Goal: Use online tool/utility: Use online tool/utility

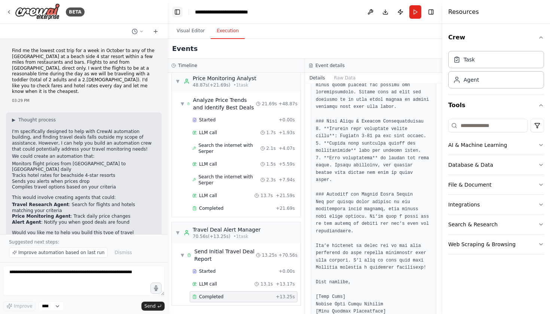
click at [180, 13] on button "Toggle Left Sidebar" at bounding box center [177, 12] width 10 height 10
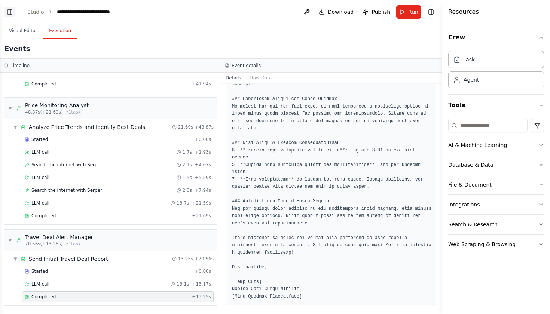
click at [7, 13] on button "Toggle Left Sidebar" at bounding box center [9, 12] width 10 height 10
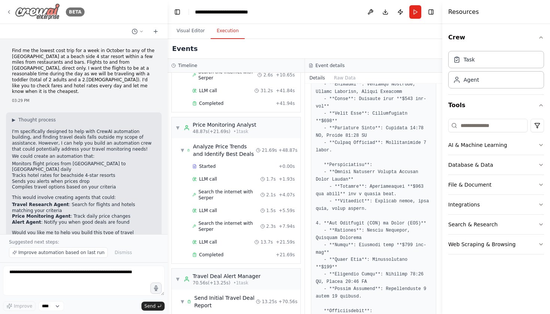
click at [9, 12] on icon at bounding box center [8, 11] width 1 height 3
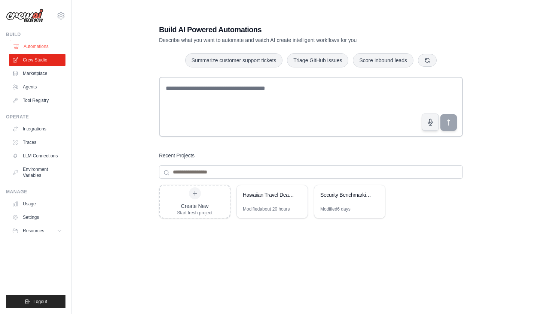
click at [45, 46] on link "Automations" at bounding box center [38, 46] width 56 height 12
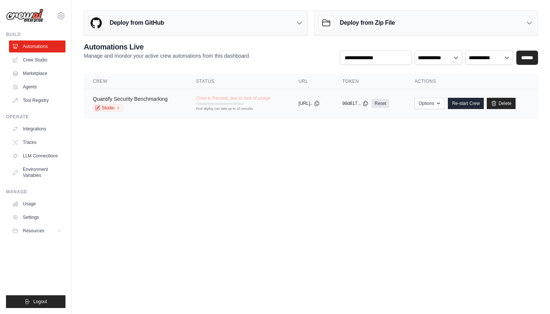
click at [127, 99] on link "Quantify Security Benchmarking" at bounding box center [130, 99] width 75 height 6
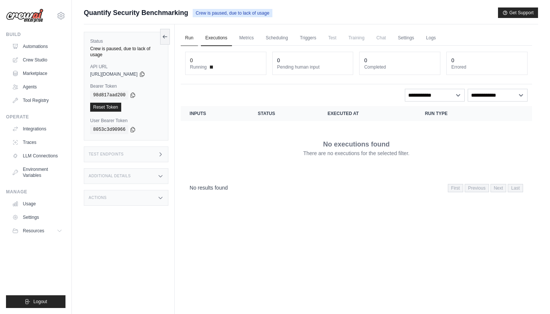
click at [190, 39] on link "Run" at bounding box center [189, 38] width 17 height 16
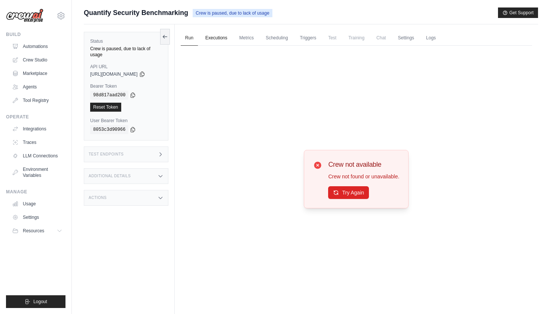
click at [226, 39] on link "Executions" at bounding box center [216, 38] width 31 height 16
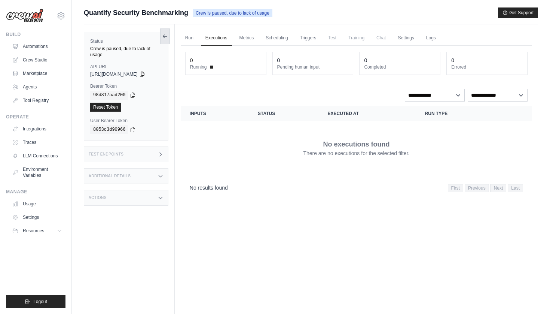
click at [169, 40] on button at bounding box center [165, 36] width 10 height 16
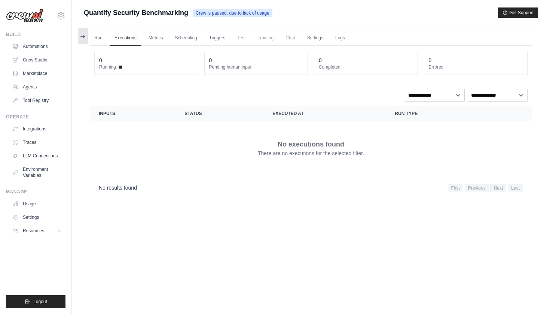
click at [83, 32] on button at bounding box center [83, 36] width 10 height 16
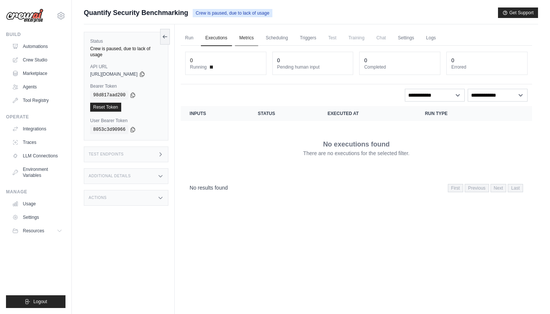
click at [251, 36] on link "Metrics" at bounding box center [247, 38] width 24 height 16
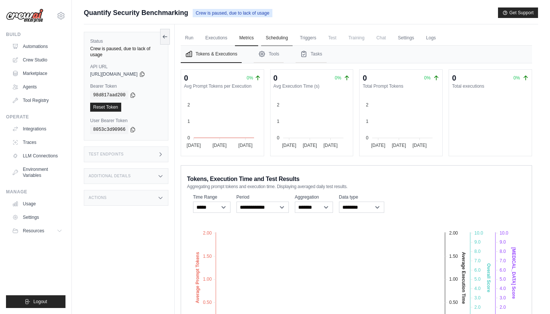
click at [276, 37] on link "Scheduling" at bounding box center [276, 38] width 31 height 16
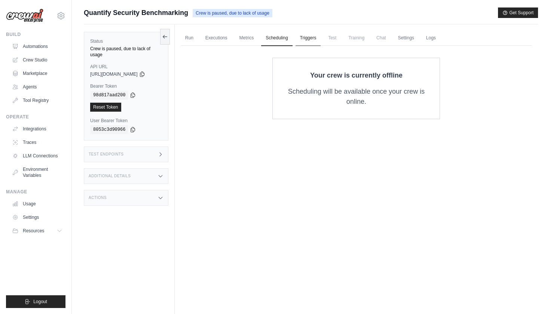
click at [316, 37] on link "Triggers" at bounding box center [308, 38] width 25 height 16
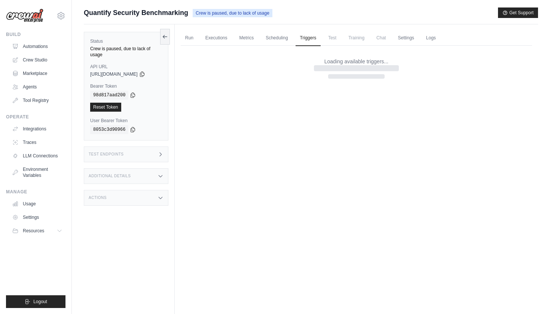
click at [333, 39] on span "Test" at bounding box center [332, 37] width 17 height 15
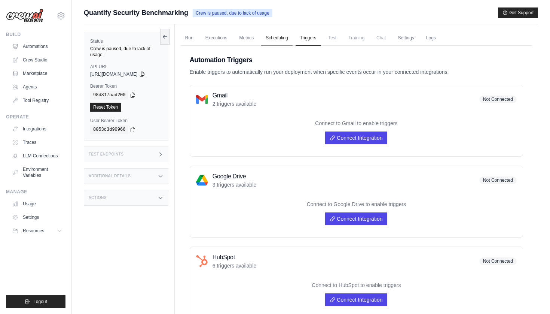
click at [282, 36] on link "Scheduling" at bounding box center [276, 38] width 31 height 16
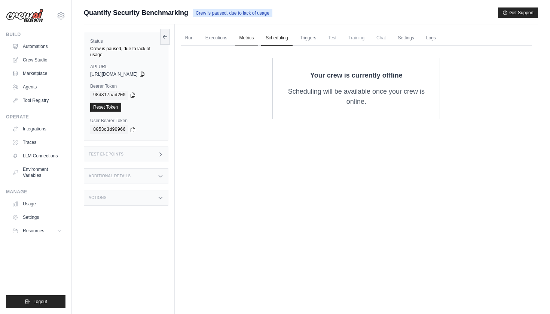
click at [241, 37] on link "Metrics" at bounding box center [247, 38] width 24 height 16
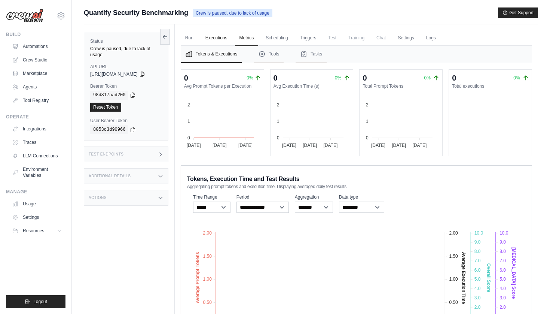
click at [224, 40] on link "Executions" at bounding box center [216, 38] width 31 height 16
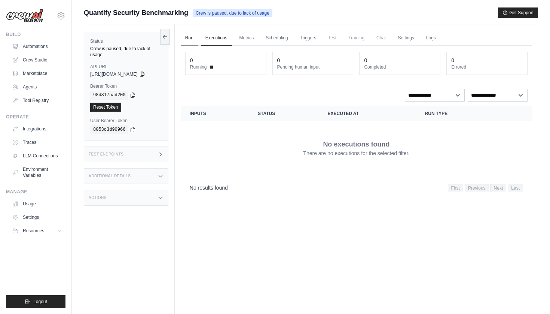
click at [189, 40] on link "Run" at bounding box center [189, 38] width 17 height 16
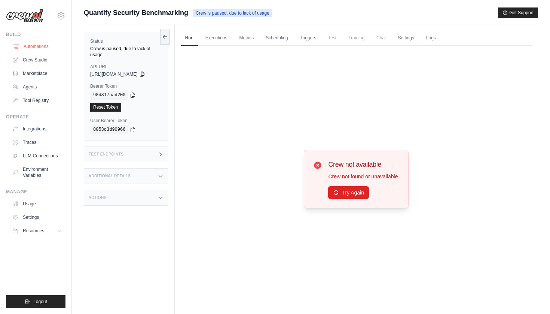
click at [28, 46] on link "Automations" at bounding box center [38, 46] width 56 height 12
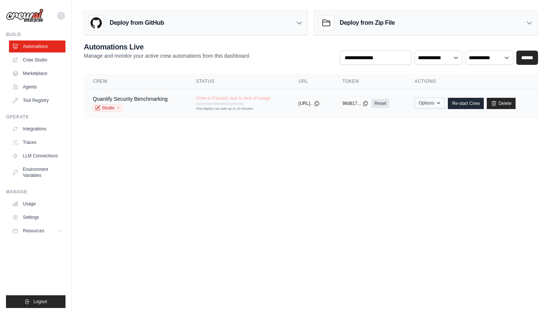
click at [438, 104] on button "Options" at bounding box center [430, 102] width 30 height 11
click at [511, 137] on body "[EMAIL_ADDRESS][DOMAIN_NAME] Settings Build Automations Crew Studio" at bounding box center [275, 157] width 550 height 314
click at [109, 109] on link "Studio" at bounding box center [108, 107] width 30 height 7
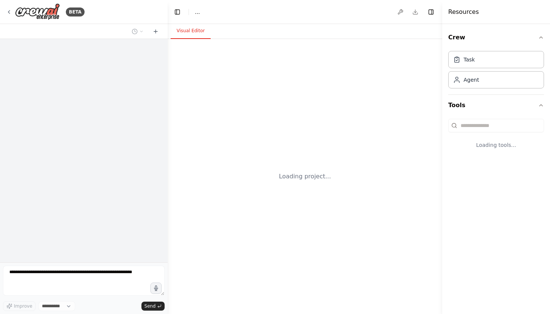
select select "****"
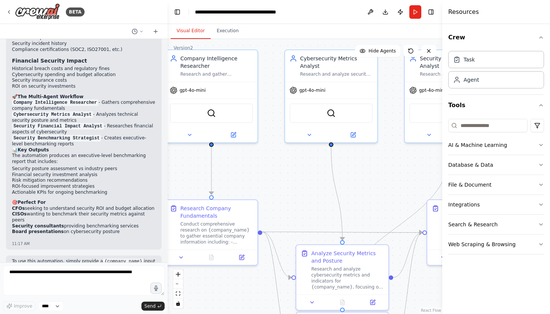
scroll to position [663, 0]
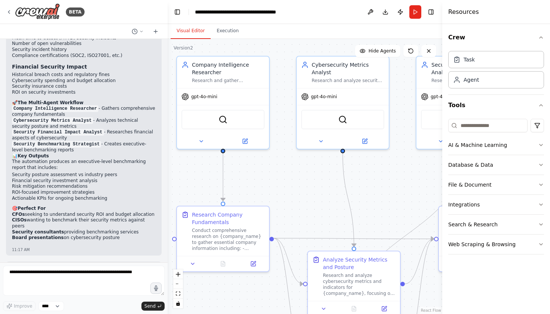
drag, startPoint x: 328, startPoint y: 218, endPoint x: 299, endPoint y: 197, distance: 35.4
click at [299, 197] on div ".deletable-edge-delete-btn { width: 20px; height: 20px; border: 0px solid #ffff…" at bounding box center [305, 176] width 275 height 275
click at [331, 73] on div "Cybersecurity Metrics Analyst" at bounding box center [348, 66] width 73 height 15
click at [226, 36] on button "Execution" at bounding box center [228, 31] width 34 height 16
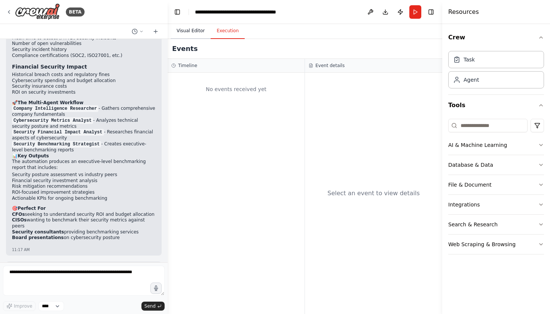
click at [192, 31] on button "Visual Editor" at bounding box center [191, 31] width 40 height 16
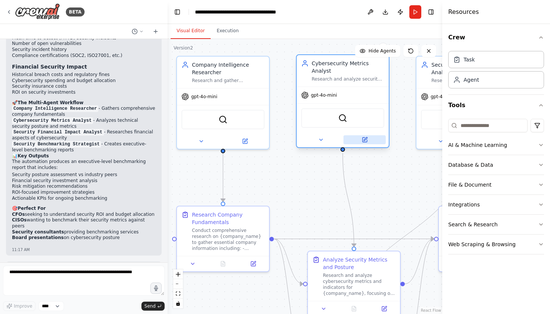
click at [360, 141] on button at bounding box center [364, 139] width 42 height 9
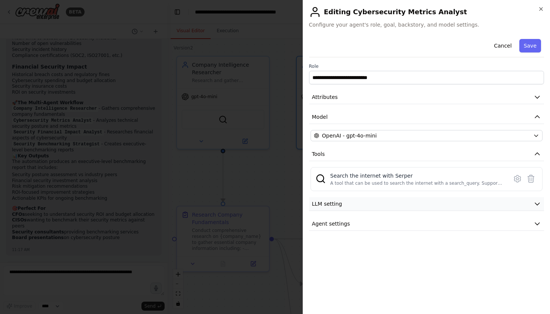
click at [359, 204] on button "LLM setting" at bounding box center [426, 204] width 235 height 14
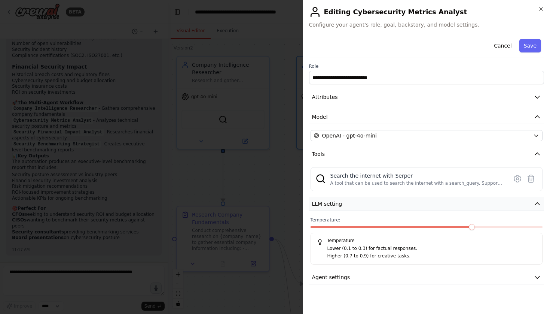
click at [359, 204] on button "LLM setting" at bounding box center [426, 204] width 235 height 14
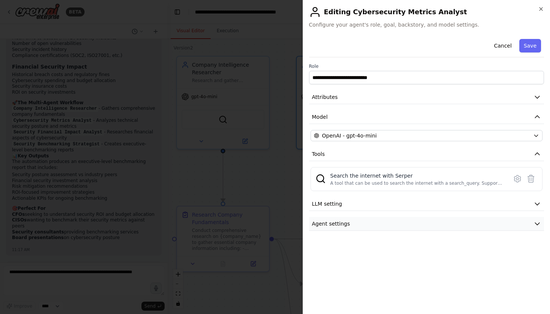
click at [355, 223] on button "Agent settings" at bounding box center [426, 224] width 235 height 14
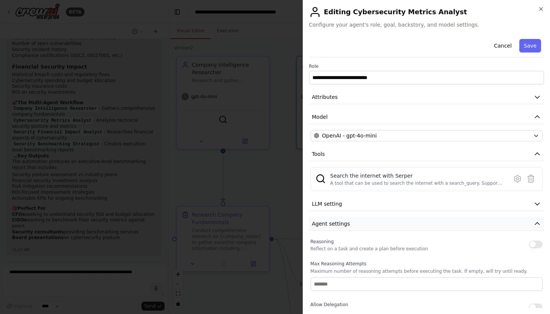
click at [355, 223] on button "Agent settings" at bounding box center [426, 224] width 235 height 14
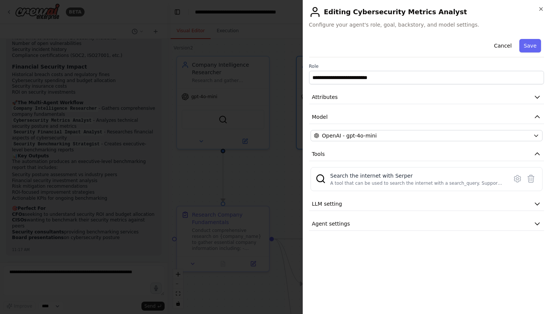
click at [279, 181] on div at bounding box center [275, 157] width 550 height 314
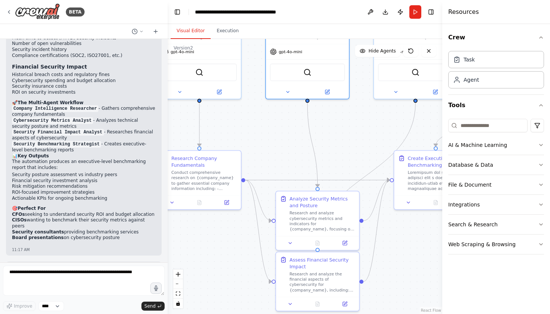
drag, startPoint x: 375, startPoint y: 188, endPoint x: 340, endPoint y: 138, distance: 61.3
click at [340, 138] on div ".deletable-edge-delete-btn { width: 20px; height: 20px; border: 0px solid #ffff…" at bounding box center [305, 176] width 275 height 275
click at [349, 241] on button at bounding box center [344, 241] width 23 height 8
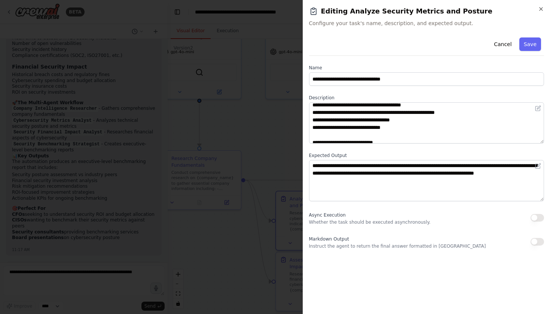
scroll to position [34, 0]
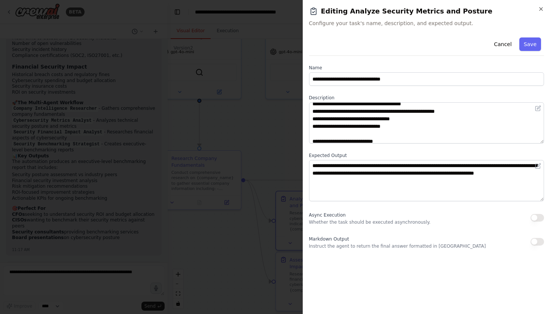
click at [281, 129] on div at bounding box center [275, 157] width 550 height 314
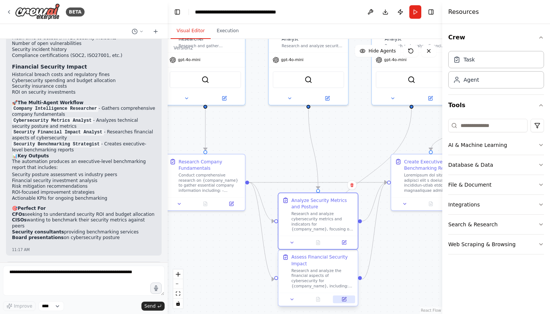
click at [345, 300] on icon at bounding box center [344, 299] width 4 height 4
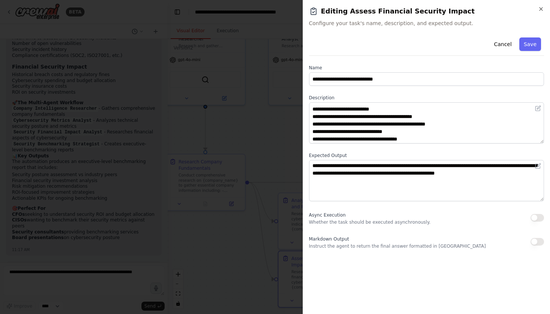
scroll to position [15, 0]
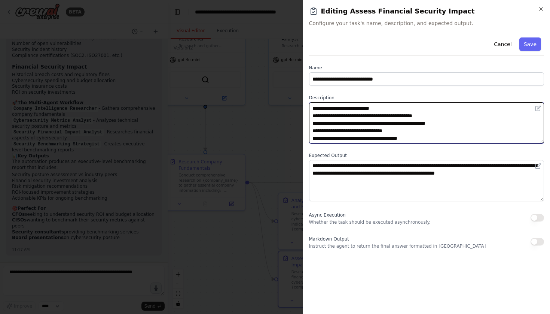
click at [473, 127] on textarea "**********" at bounding box center [426, 122] width 235 height 41
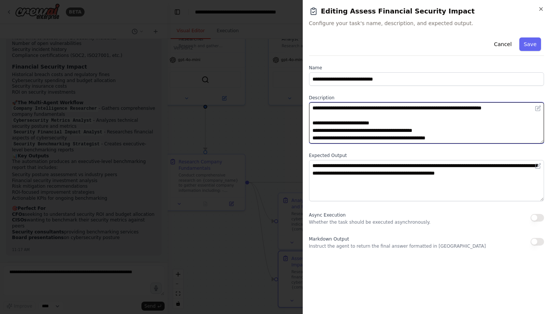
scroll to position [0, 0]
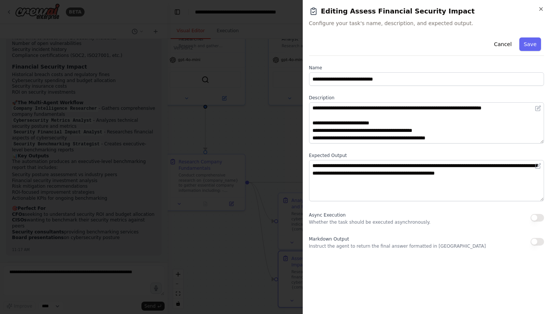
click at [263, 130] on div at bounding box center [275, 157] width 550 height 314
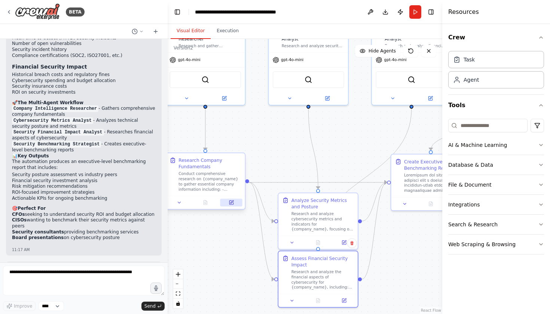
click at [231, 205] on button at bounding box center [231, 202] width 22 height 8
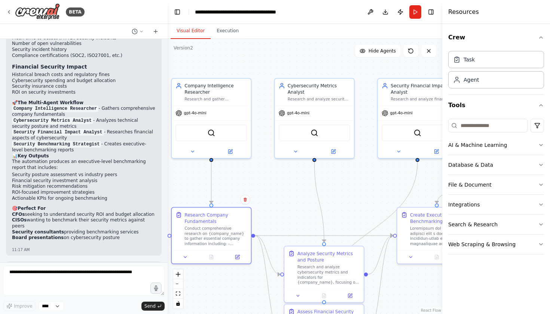
drag, startPoint x: 345, startPoint y: 149, endPoint x: 351, endPoint y: 202, distance: 53.5
click at [351, 202] on div ".deletable-edge-delete-btn { width: 20px; height: 20px; border: 0px solid #ffff…" at bounding box center [305, 176] width 275 height 275
click at [334, 149] on icon at bounding box center [333, 149] width 3 height 3
click at [334, 150] on icon at bounding box center [333, 149] width 3 height 3
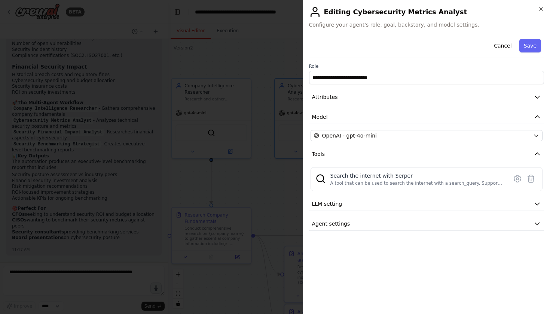
drag, startPoint x: 296, startPoint y: 175, endPoint x: 292, endPoint y: 182, distance: 8.2
click at [295, 177] on div at bounding box center [275, 157] width 550 height 314
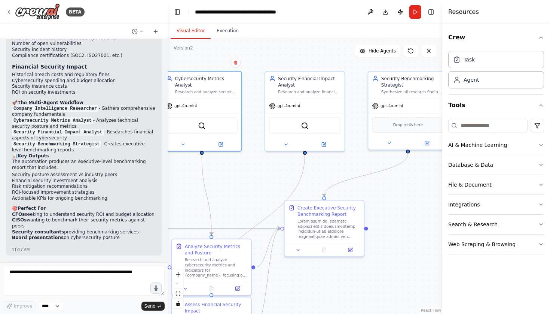
drag, startPoint x: 360, startPoint y: 200, endPoint x: 247, endPoint y: 193, distance: 113.2
click at [247, 193] on div ".deletable-edge-delete-btn { width: 20px; height: 20px; border: 0px solid #ffff…" at bounding box center [305, 176] width 275 height 275
click at [321, 143] on icon at bounding box center [323, 143] width 4 height 4
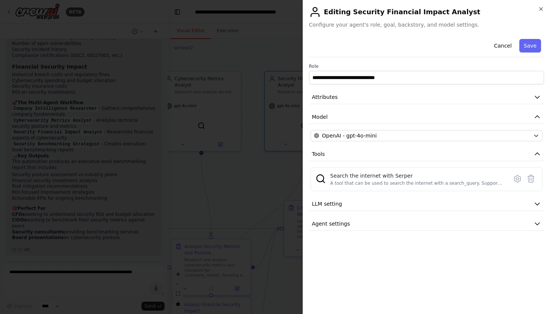
click at [281, 171] on div at bounding box center [275, 157] width 550 height 314
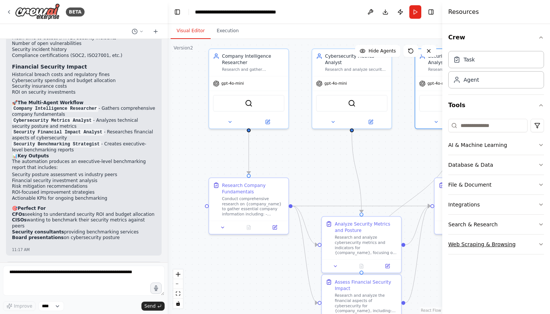
drag, startPoint x: 388, startPoint y: 275, endPoint x: 538, endPoint y: 252, distance: 152.1
click at [538, 252] on div "BETA For a given company name, I want you to find out all the security benchmar…" at bounding box center [275, 157] width 550 height 314
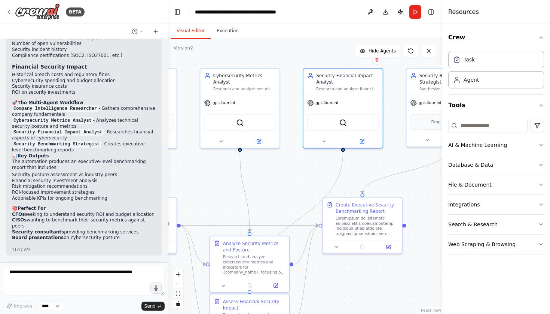
drag, startPoint x: 395, startPoint y: 159, endPoint x: 283, endPoint y: 179, distance: 113.5
click at [283, 179] on div ".deletable-edge-delete-btn { width: 20px; height: 20px; border: 0px solid #ffff…" at bounding box center [305, 176] width 275 height 275
click at [261, 138] on icon at bounding box center [259, 139] width 3 height 3
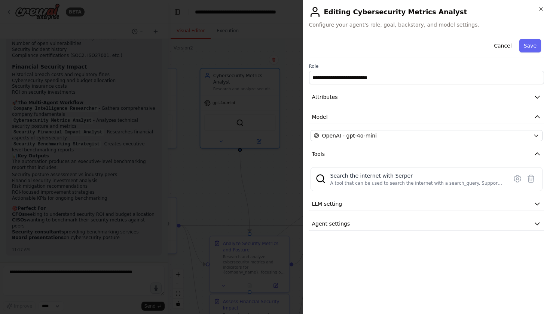
click at [248, 159] on div at bounding box center [275, 157] width 550 height 314
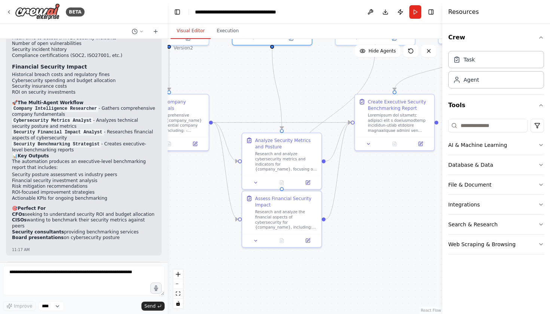
drag, startPoint x: 324, startPoint y: 282, endPoint x: 355, endPoint y: 178, distance: 108.9
click at [356, 178] on div ".deletable-edge-delete-btn { width: 20px; height: 20px; border: 0px solid #ffff…" at bounding box center [305, 176] width 275 height 275
click at [308, 181] on button at bounding box center [308, 180] width 22 height 8
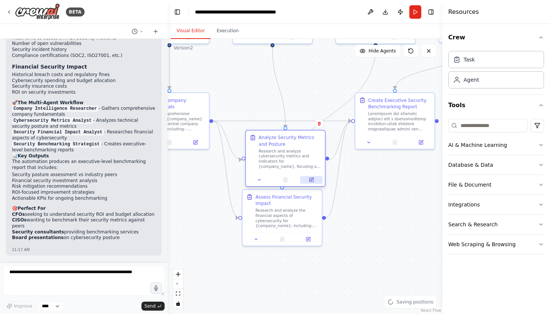
click at [314, 177] on icon at bounding box center [311, 179] width 5 height 5
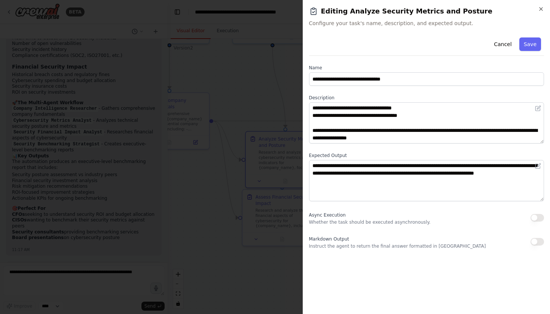
scroll to position [97, 0]
click at [266, 116] on div at bounding box center [275, 157] width 550 height 314
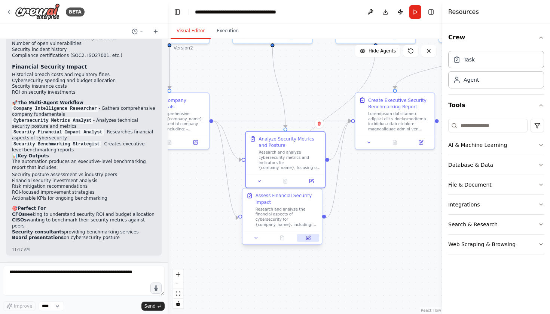
click at [311, 235] on icon at bounding box center [308, 237] width 5 height 5
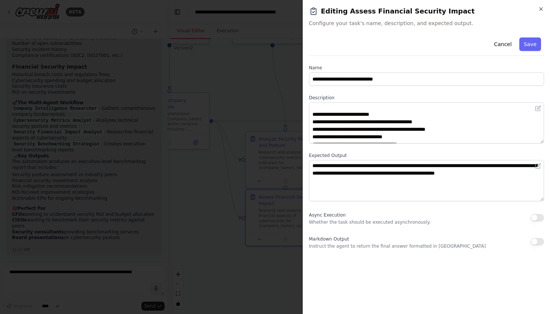
scroll to position [11, 0]
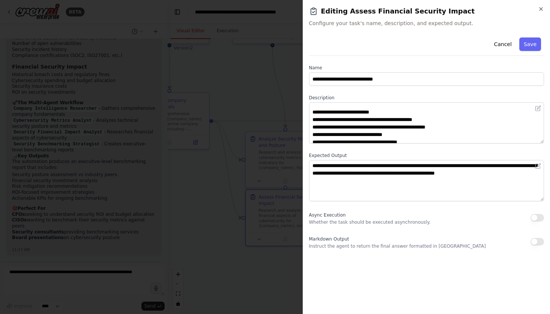
click at [261, 105] on div at bounding box center [275, 157] width 550 height 314
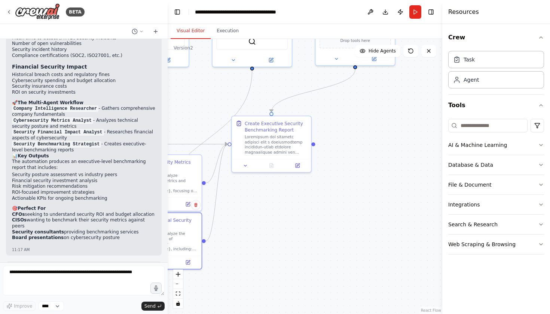
drag, startPoint x: 392, startPoint y: 187, endPoint x: 268, endPoint y: 211, distance: 126.1
click at [269, 211] on div ".deletable-edge-delete-btn { width: 20px; height: 20px; border: 0px solid #ffff…" at bounding box center [305, 176] width 275 height 275
click at [299, 168] on div at bounding box center [271, 163] width 79 height 13
click at [297, 163] on icon at bounding box center [298, 163] width 3 height 3
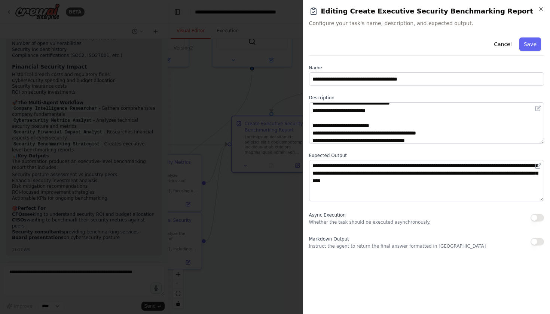
scroll to position [126, 0]
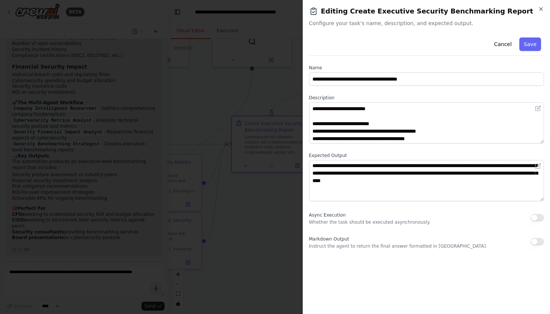
click at [214, 110] on div at bounding box center [275, 157] width 550 height 314
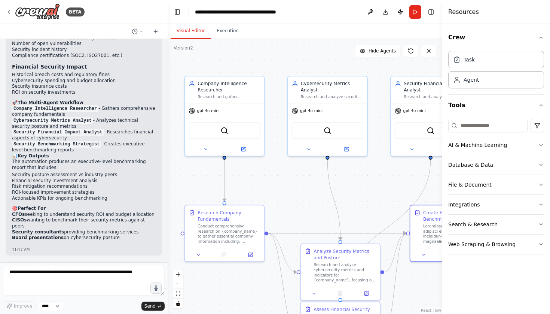
drag, startPoint x: 208, startPoint y: 106, endPoint x: 387, endPoint y: 195, distance: 199.6
click at [387, 195] on div ".deletable-edge-delete-btn { width: 20px; height: 20px; border: 0px solid #ffff…" at bounding box center [305, 176] width 275 height 275
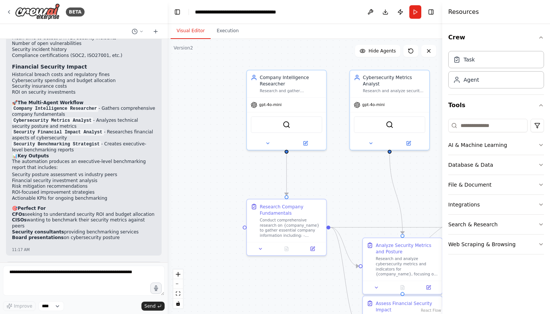
drag, startPoint x: 376, startPoint y: 193, endPoint x: 438, endPoint y: 187, distance: 62.4
click at [438, 187] on div ".deletable-edge-delete-btn { width: 20px; height: 20px; border: 0px solid #ffff…" at bounding box center [305, 176] width 275 height 275
click at [306, 144] on button at bounding box center [305, 142] width 36 height 8
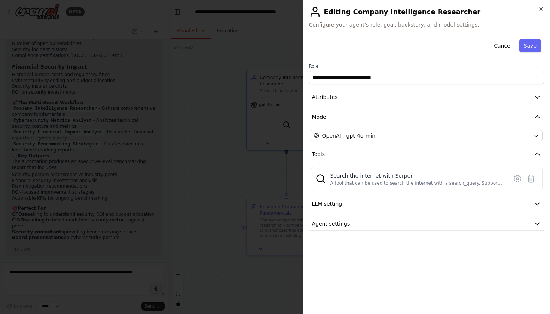
click at [236, 176] on div at bounding box center [275, 157] width 550 height 314
